Goal: Communication & Community: Answer question/provide support

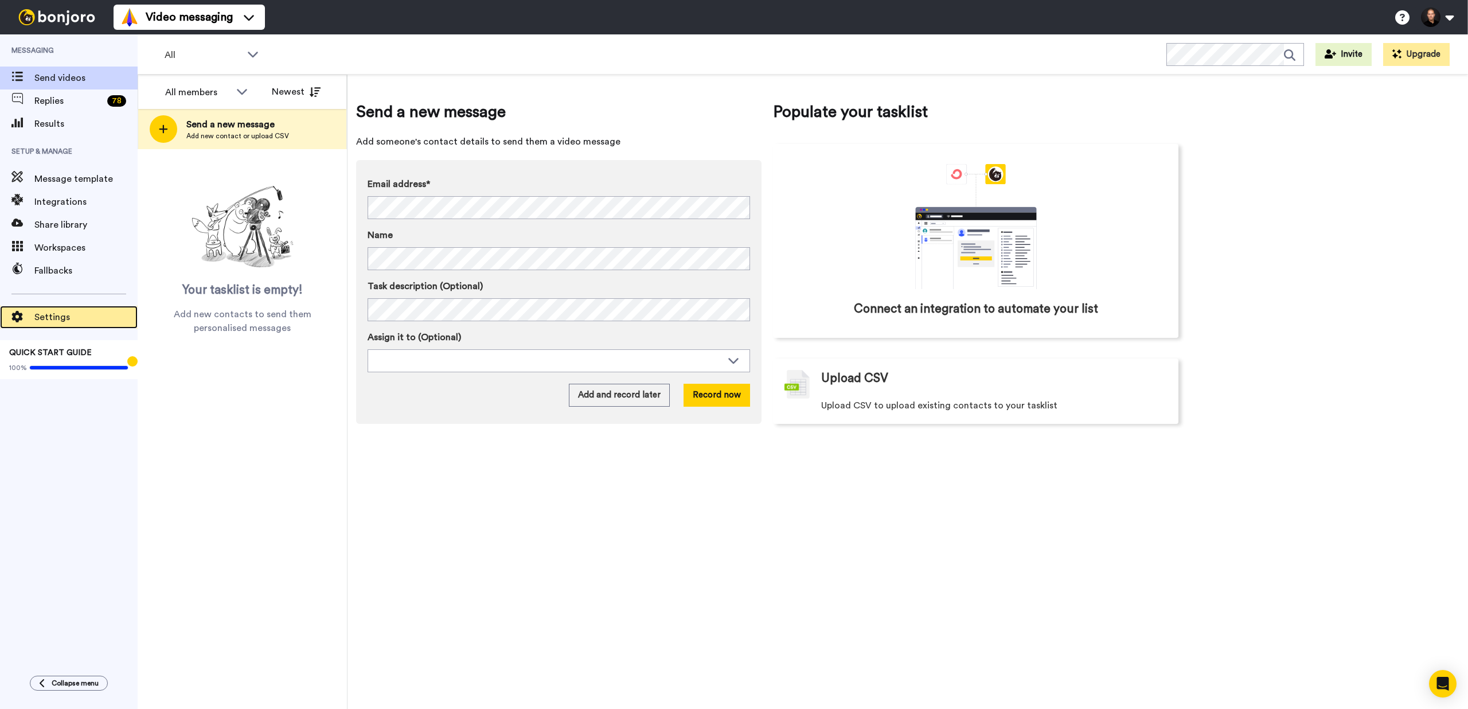
click at [57, 317] on span "Settings" at bounding box center [85, 317] width 103 height 14
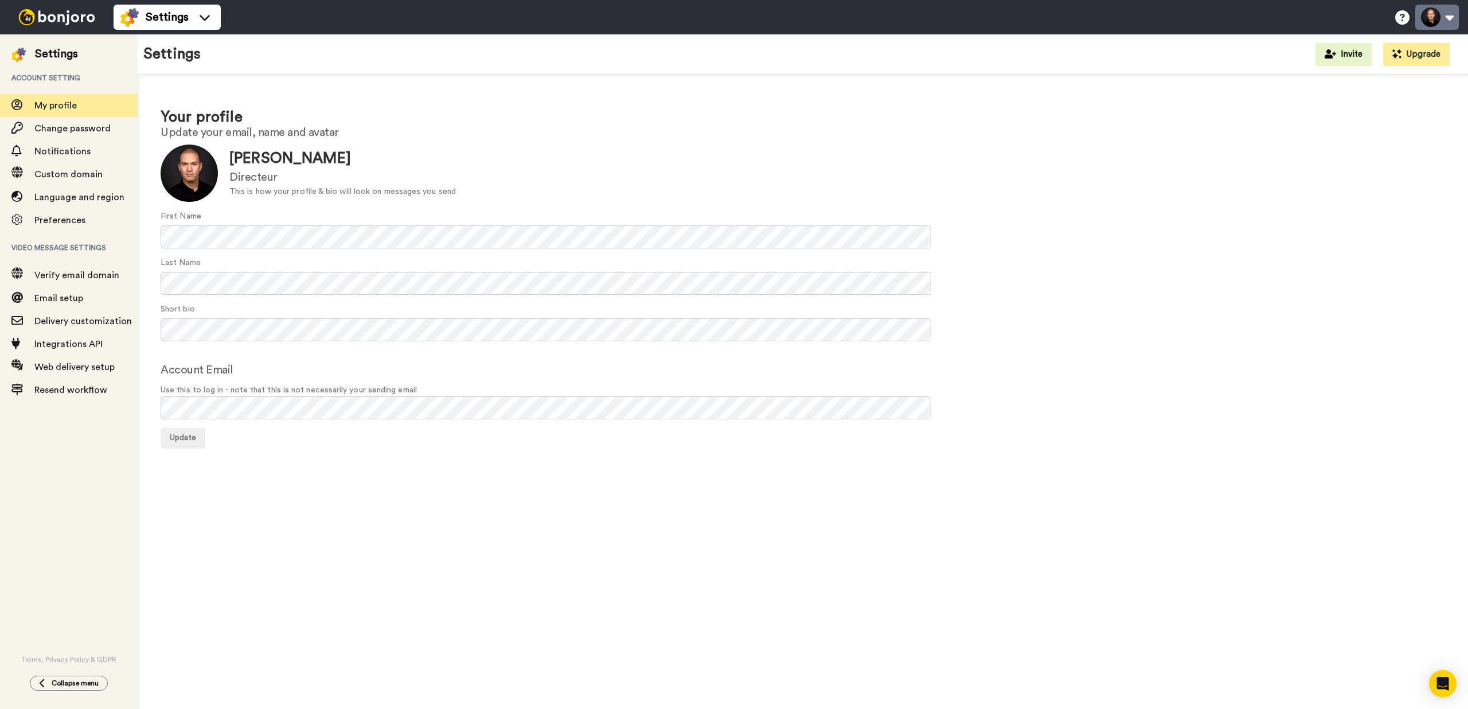
click at [1451, 13] on button at bounding box center [1437, 17] width 44 height 25
click at [1447, 686] on icon "Open Intercom Messenger" at bounding box center [1443, 683] width 15 height 15
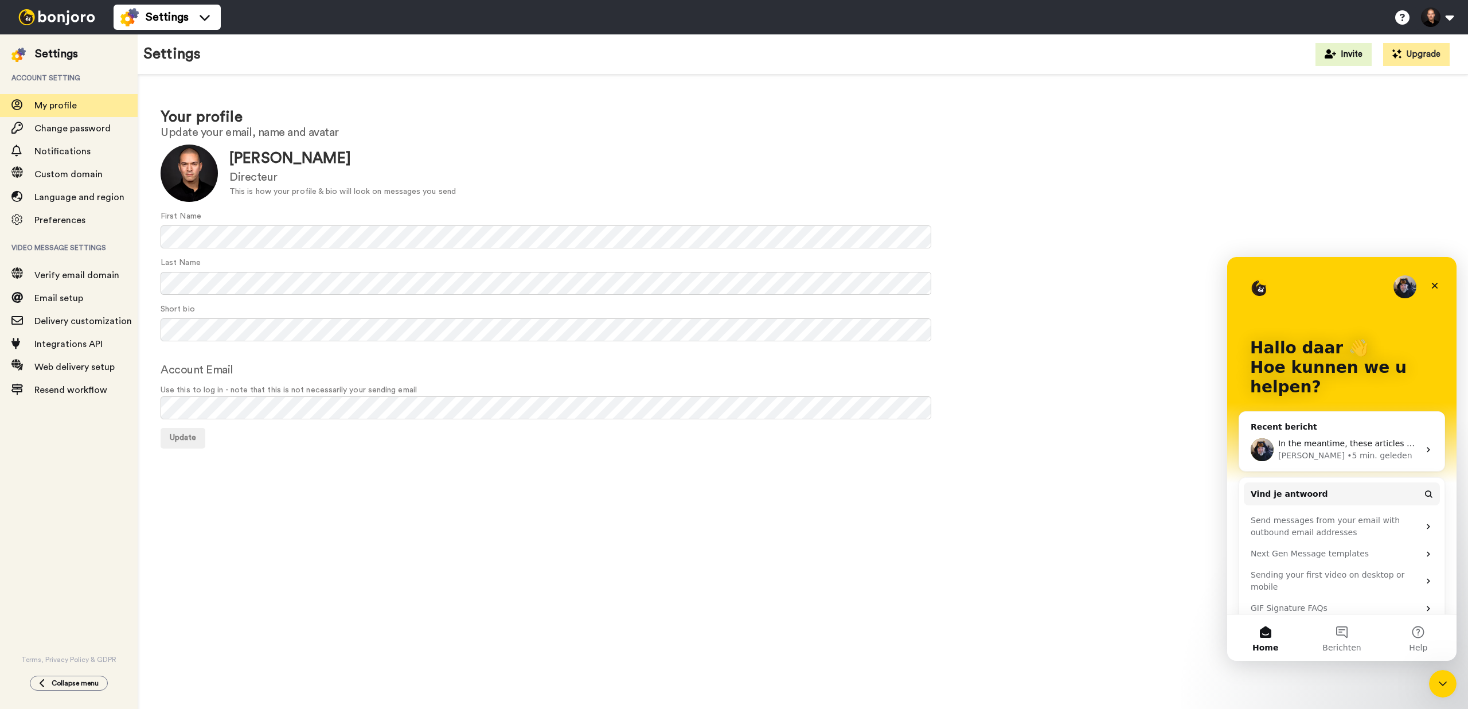
click at [1394, 455] on div "Johann • 5 min. geleden" at bounding box center [1348, 456] width 141 height 12
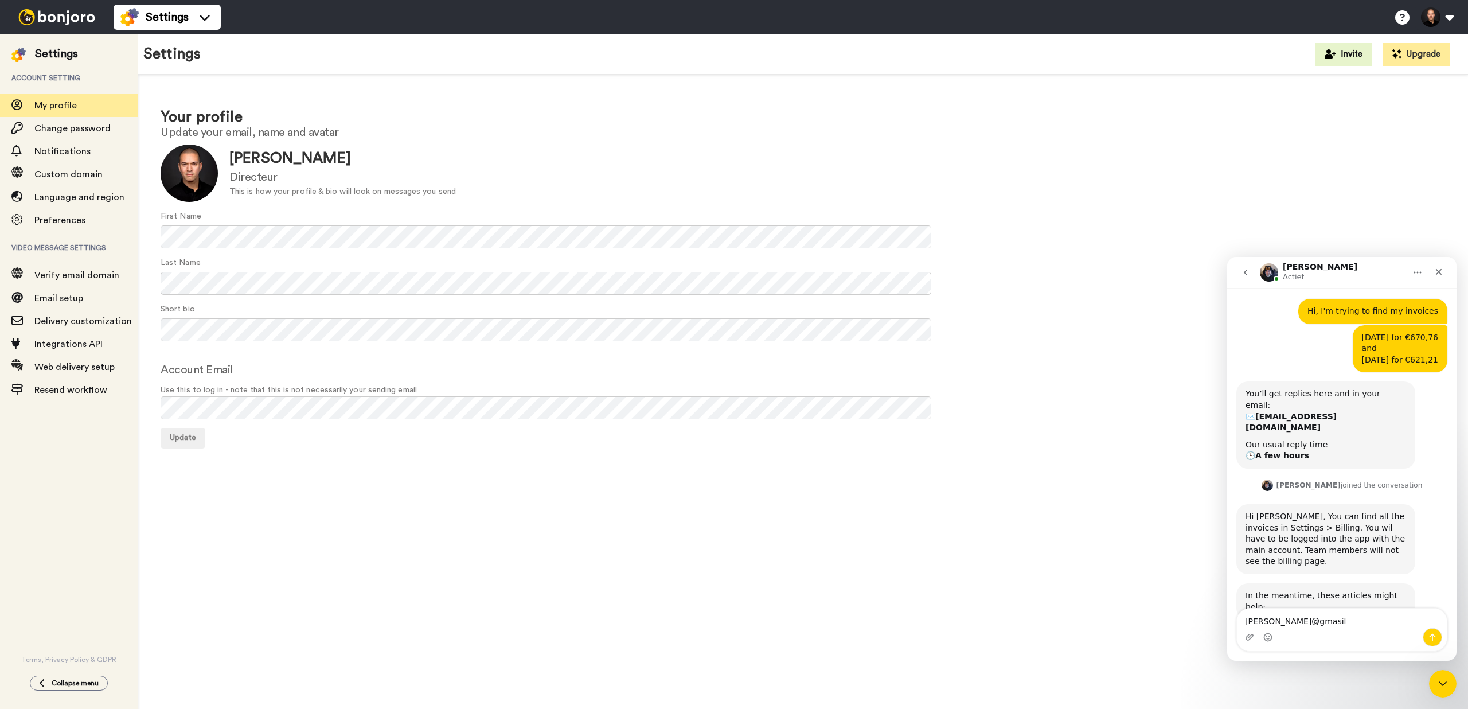
scroll to position [95, 0]
click at [1320, 623] on textarea "r.olgers@gmasil" at bounding box center [1342, 619] width 210 height 20
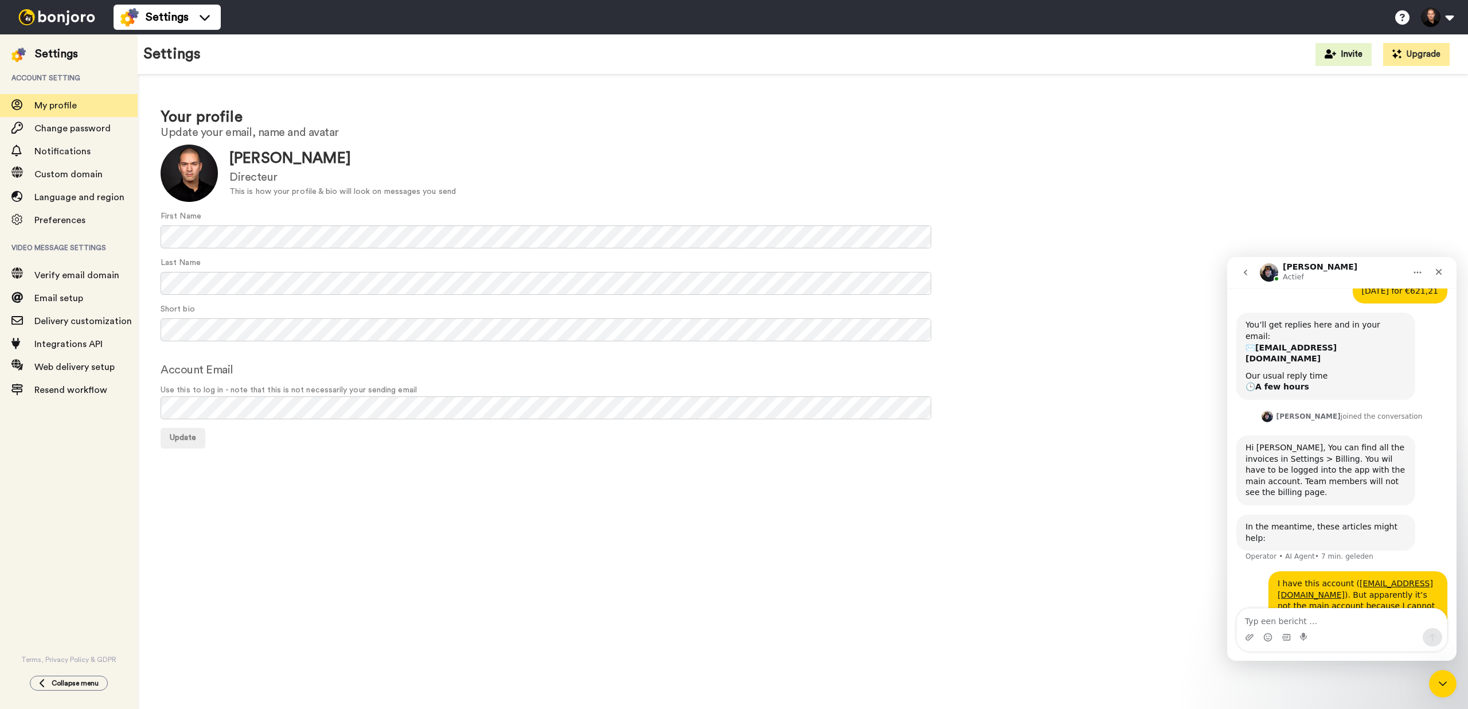
scroll to position [163, 0]
click at [150, 20] on span "Settings" at bounding box center [167, 17] width 43 height 16
